Goal: Task Accomplishment & Management: Use online tool/utility

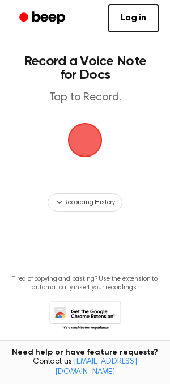
click at [93, 137] on span "button" at bounding box center [85, 140] width 44 height 44
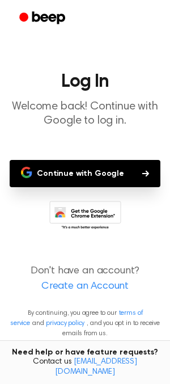
click at [98, 175] on button "Continue with Google" at bounding box center [85, 173] width 151 height 27
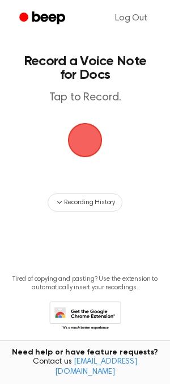
click at [95, 141] on span "button" at bounding box center [85, 140] width 37 height 37
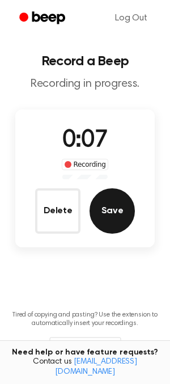
click at [117, 219] on button "Save" at bounding box center [112, 210] width 45 height 45
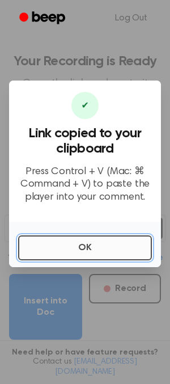
click at [92, 246] on button "OK" at bounding box center [85, 247] width 134 height 25
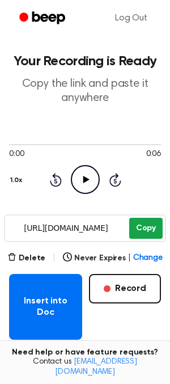
click at [152, 225] on button "Copy" at bounding box center [145, 228] width 33 height 21
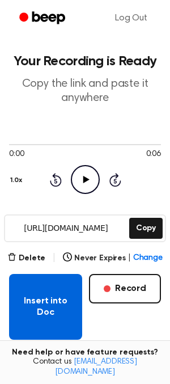
click at [34, 296] on button "Insert into Doc" at bounding box center [45, 307] width 73 height 66
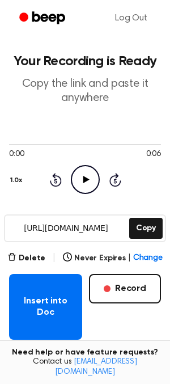
drag, startPoint x: 44, startPoint y: 304, endPoint x: -2, endPoint y: 292, distance: 46.9
click at [0, 292] on html "Log Out Your Recording is Ready Copy the link and paste it anywhere 0:00 0:06 1…" at bounding box center [85, 277] width 170 height 555
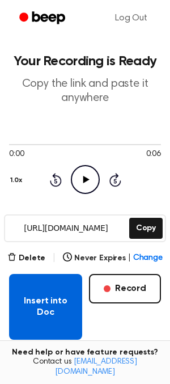
click at [46, 301] on button "Insert into Doc" at bounding box center [45, 307] width 73 height 66
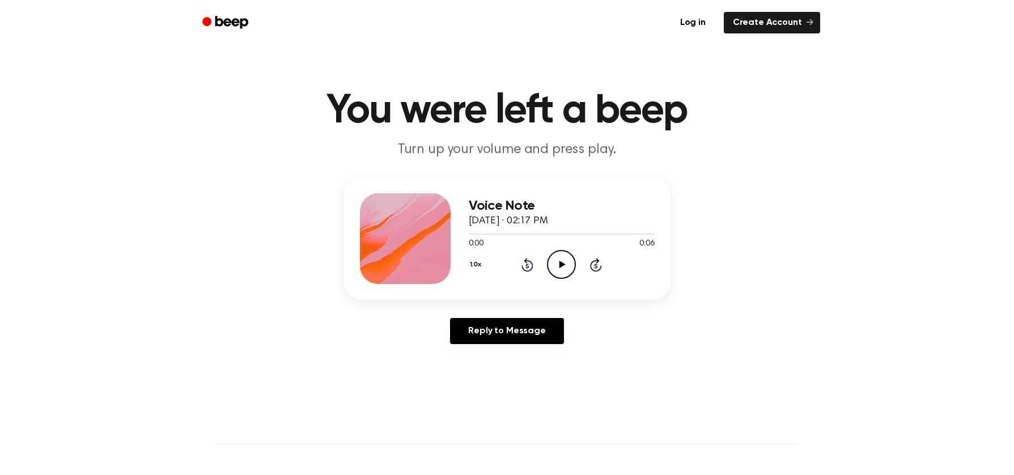
click at [558, 267] on icon "Play Audio" at bounding box center [561, 264] width 29 height 29
click at [562, 269] on icon "Pause Audio" at bounding box center [561, 264] width 29 height 29
click at [561, 269] on icon "Play Audio" at bounding box center [561, 264] width 29 height 29
click at [561, 269] on icon "Pause Audio" at bounding box center [561, 264] width 29 height 29
